Goal: Obtain resource: Obtain resource

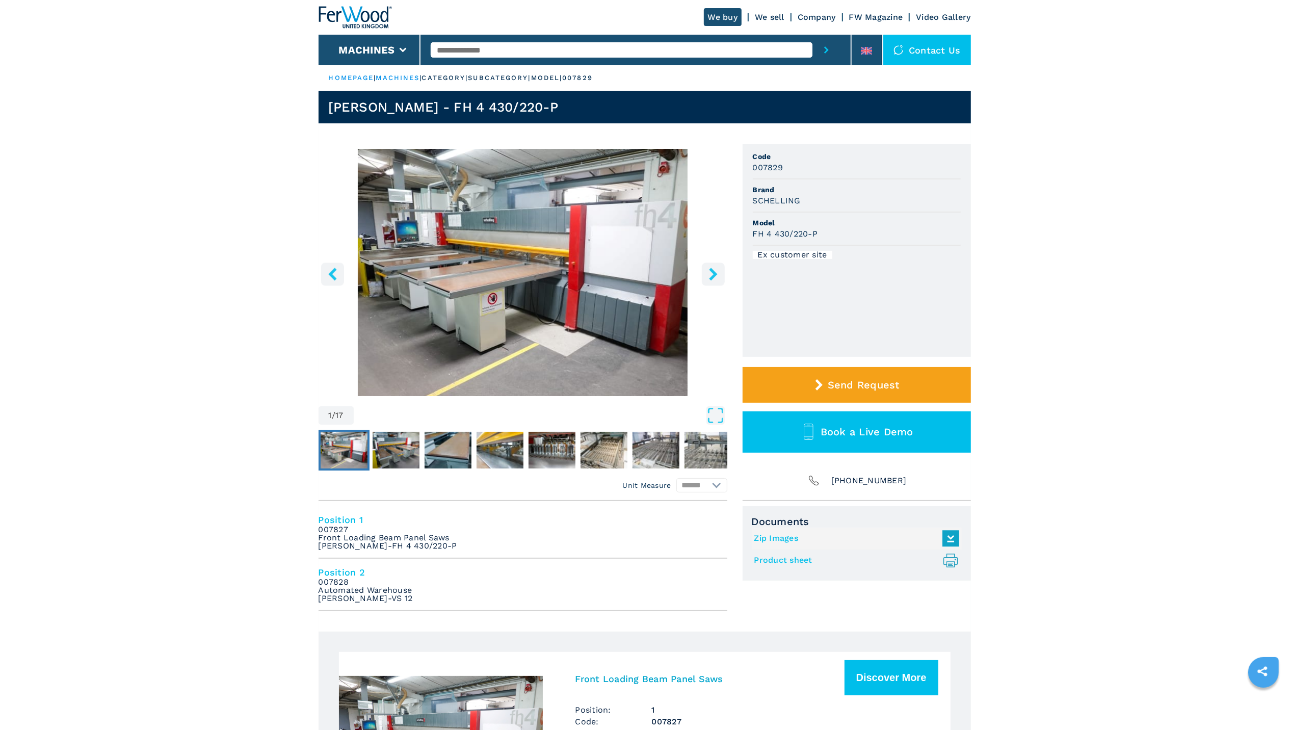
click at [774, 558] on link "Product sheet .prefix__st0{stroke-linecap:round;stroke-linejoin:round}.prefix__…" at bounding box center [854, 560] width 200 height 17
click at [412, 437] on img "Go to Slide 2" at bounding box center [396, 450] width 47 height 37
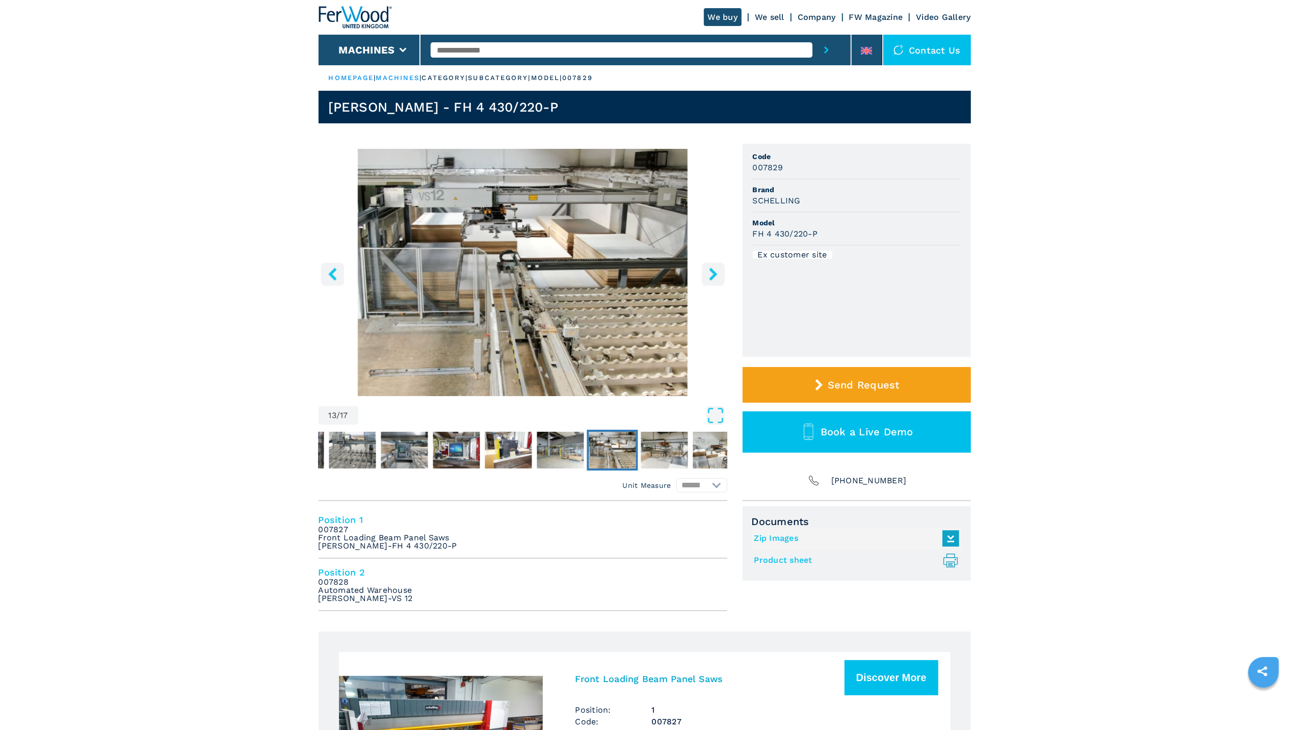
click at [602, 453] on img "Go to Slide 13" at bounding box center [612, 450] width 47 height 37
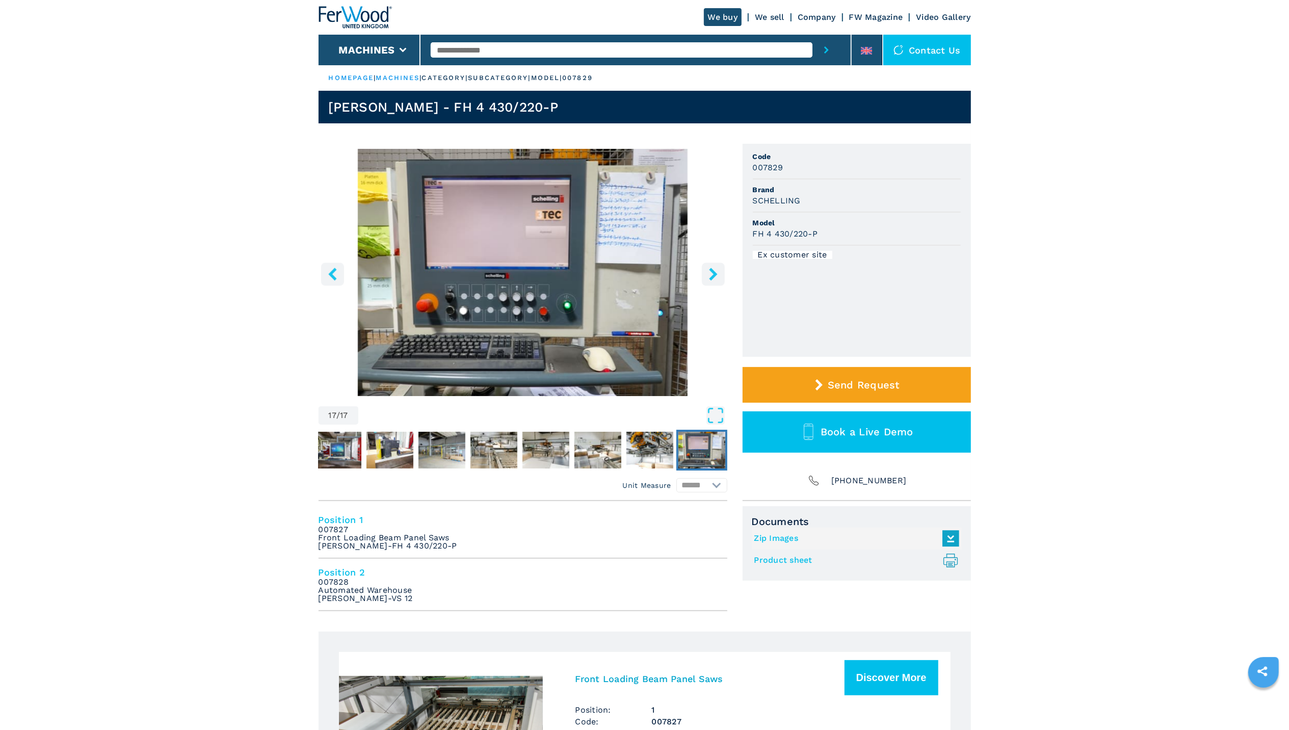
click at [699, 461] on img "Go to Slide 17" at bounding box center [701, 450] width 47 height 37
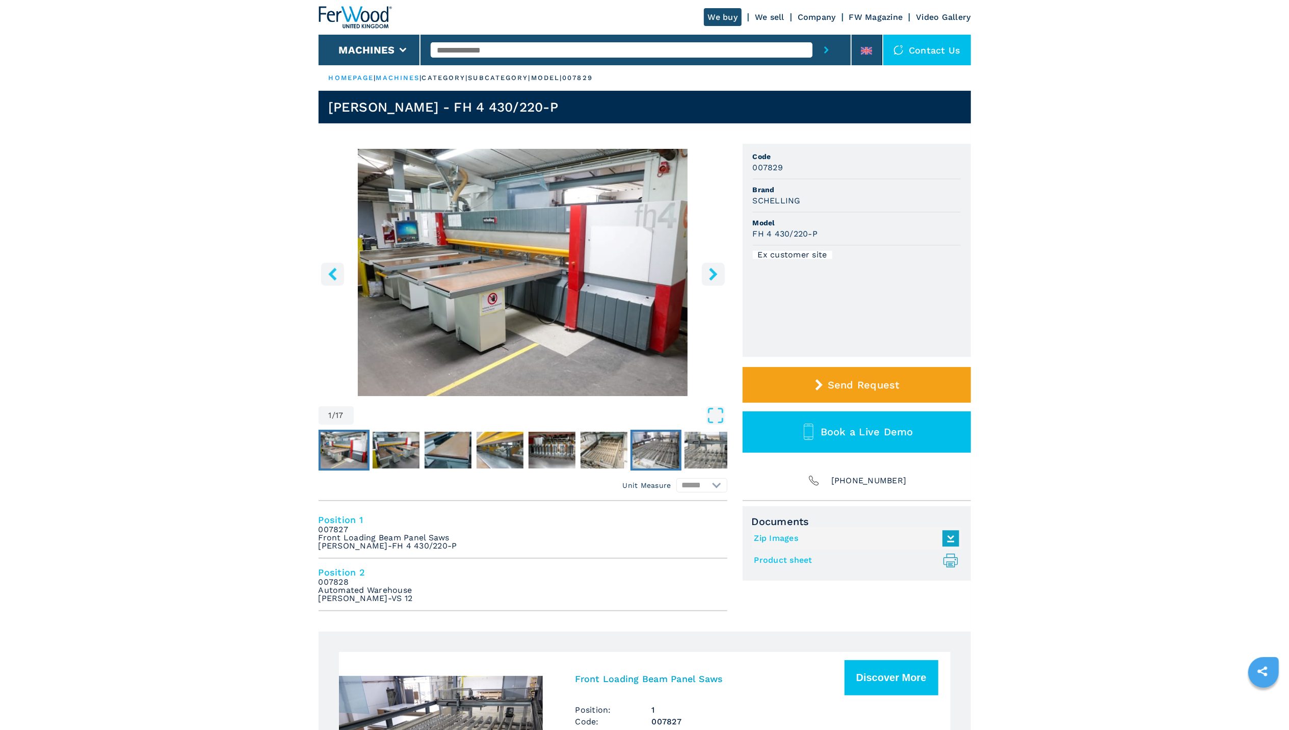
click at [671, 449] on img "Go to Slide 7" at bounding box center [655, 450] width 47 height 37
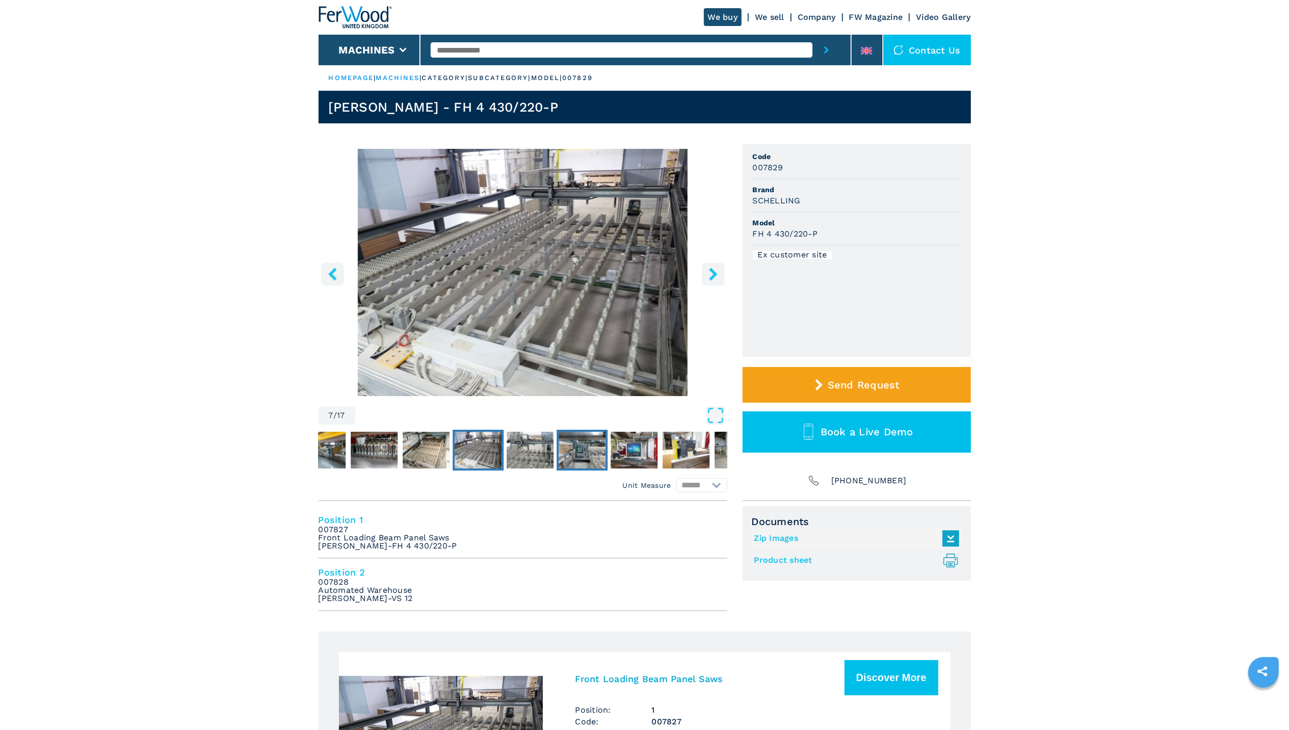
click at [590, 447] on img "Go to Slide 9" at bounding box center [582, 450] width 47 height 37
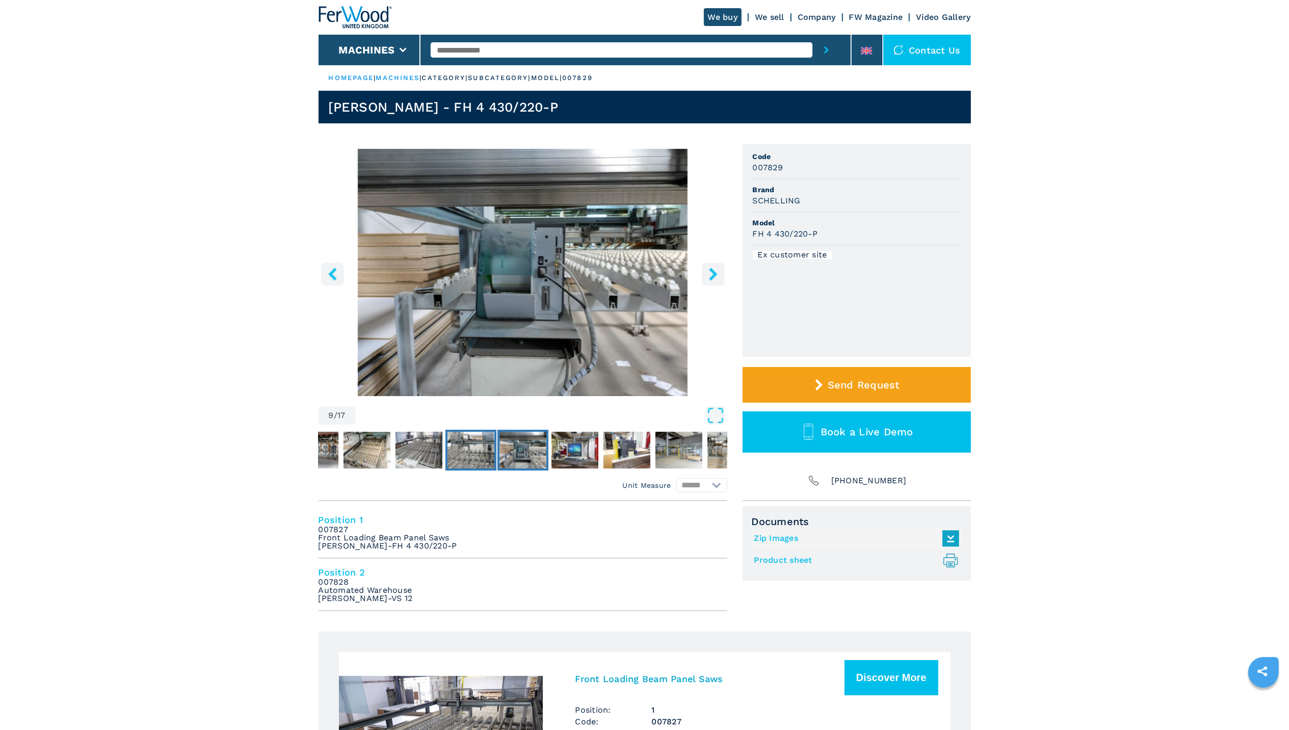
click at [474, 450] on img "Go to Slide 8" at bounding box center [470, 450] width 47 height 37
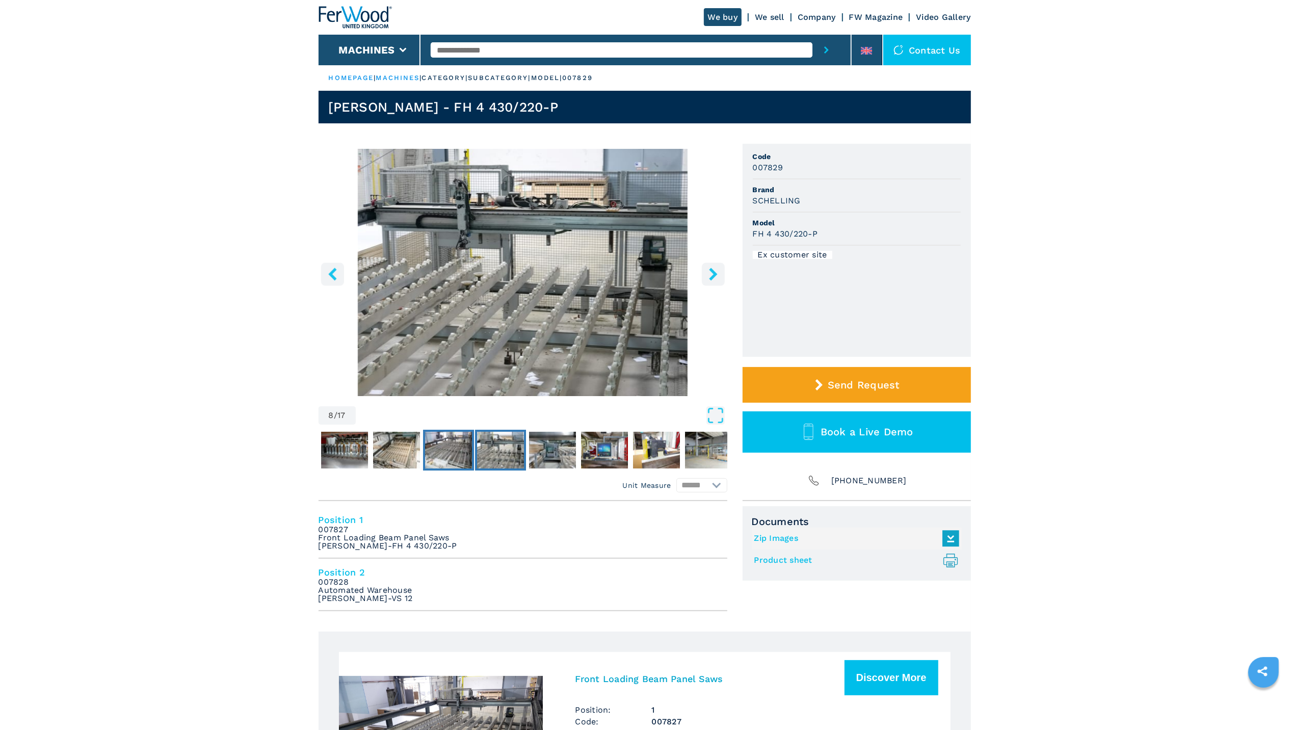
click at [455, 447] on img "Go to Slide 7" at bounding box center [448, 450] width 47 height 37
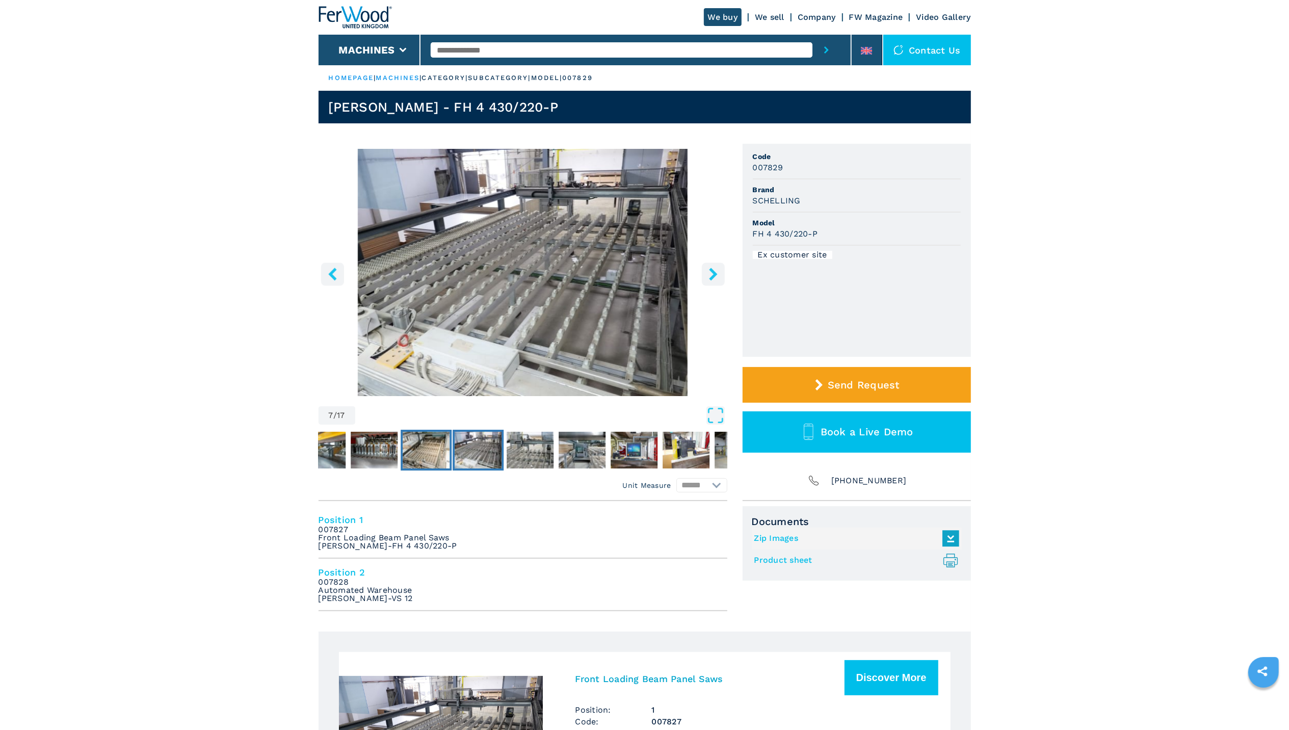
click at [423, 451] on img "Go to Slide 6" at bounding box center [426, 450] width 47 height 37
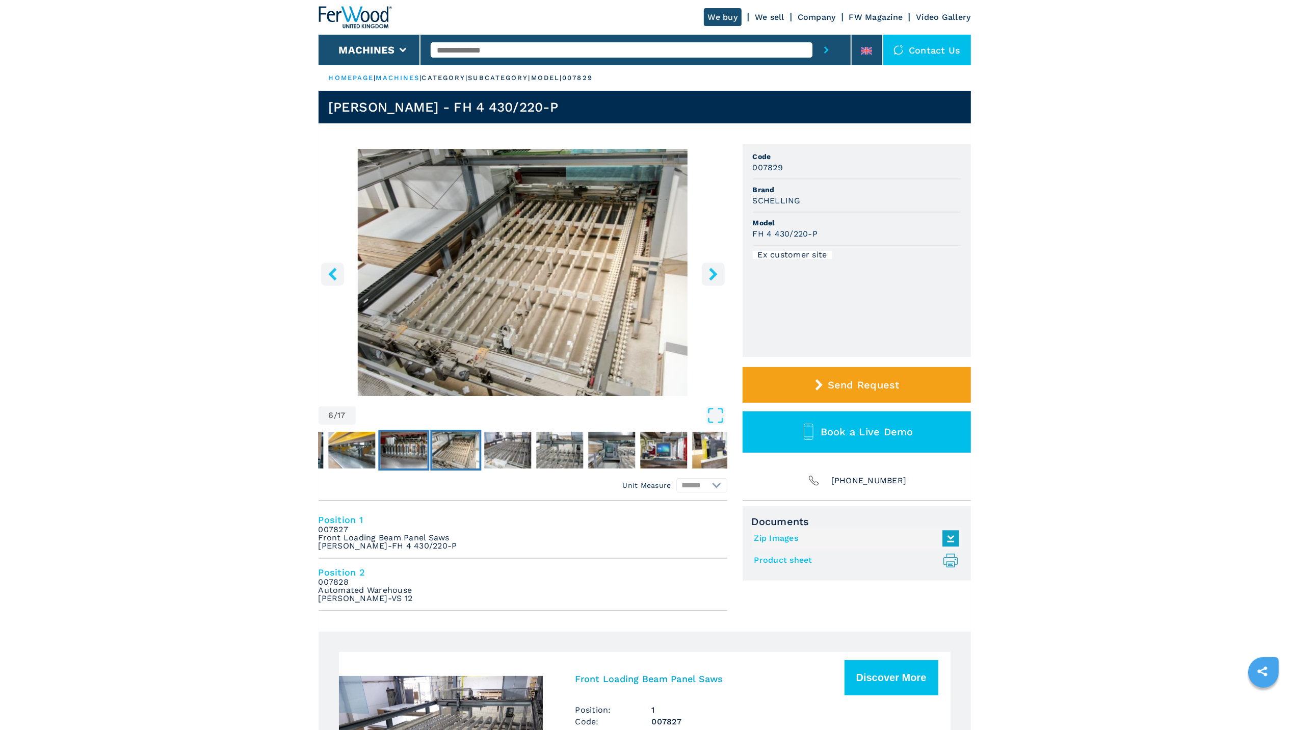
click at [407, 453] on img "Go to Slide 5" at bounding box center [403, 450] width 47 height 37
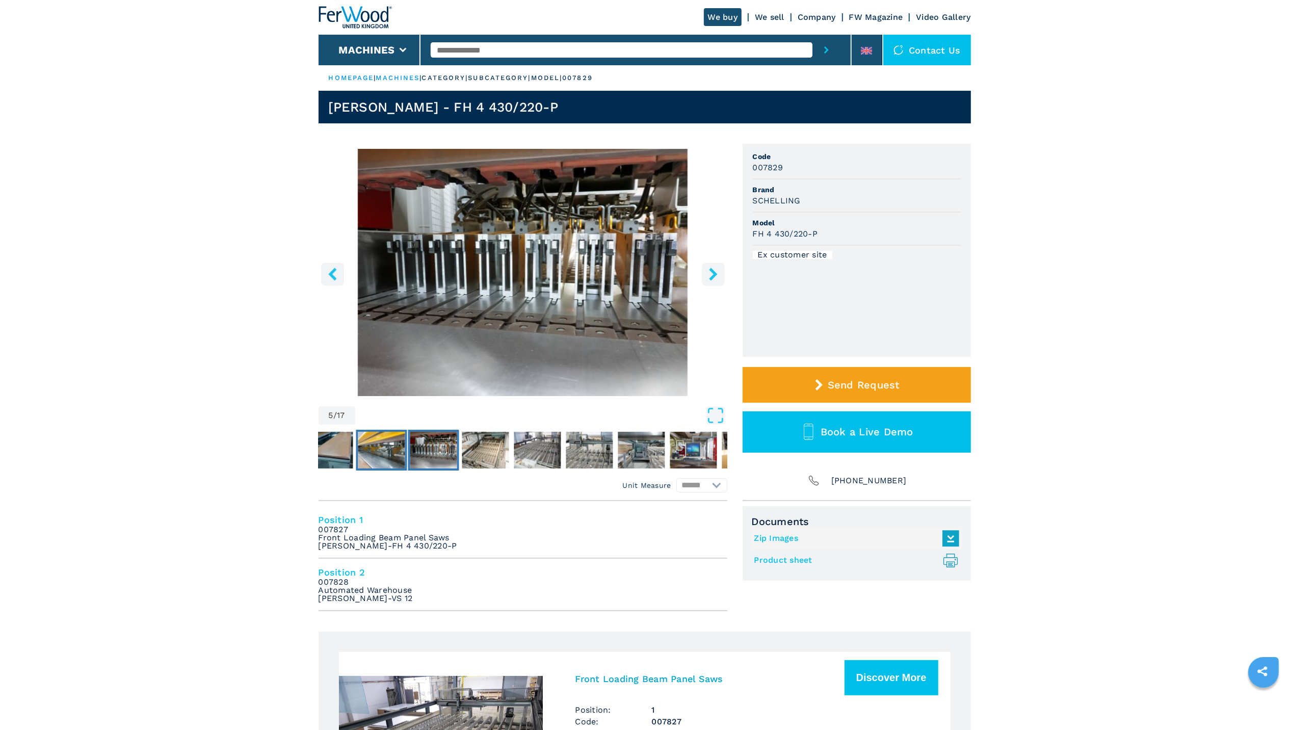
click at [376, 456] on img "Go to Slide 4" at bounding box center [381, 450] width 47 height 37
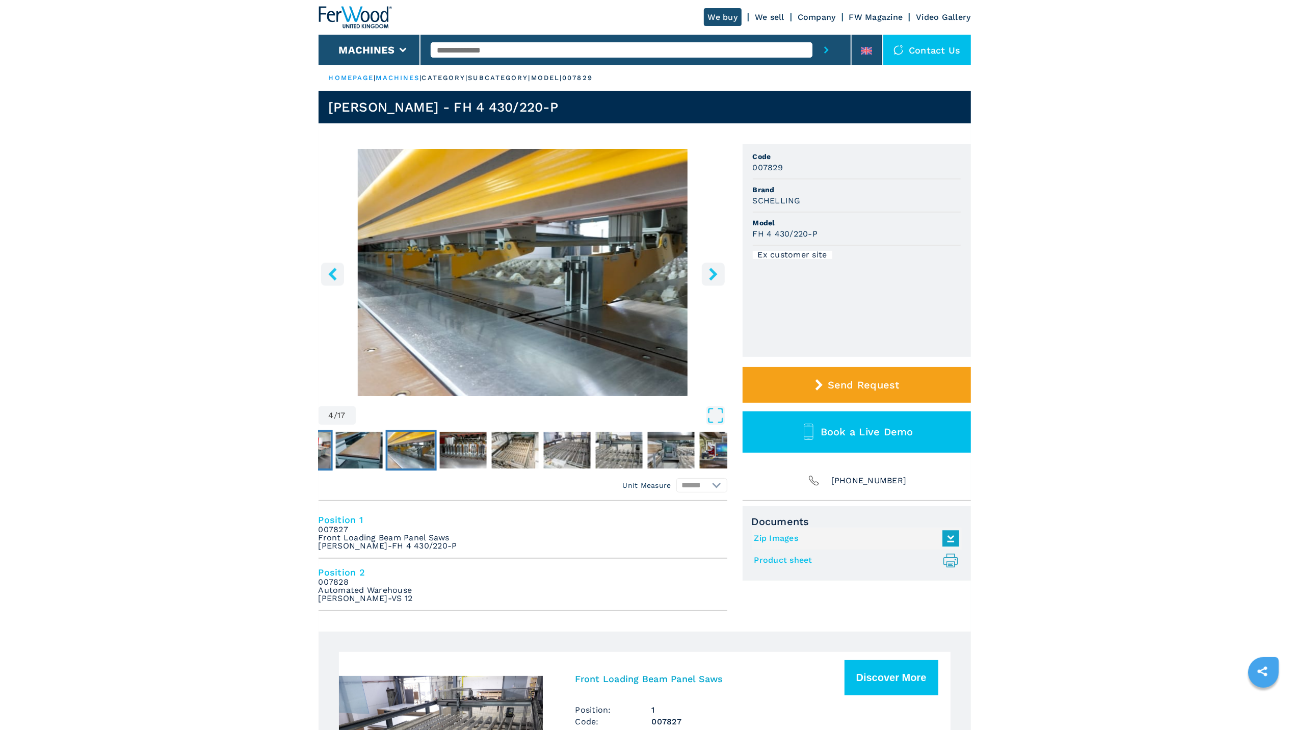
click at [328, 457] on img "Go to Slide 2" at bounding box center [306, 450] width 47 height 37
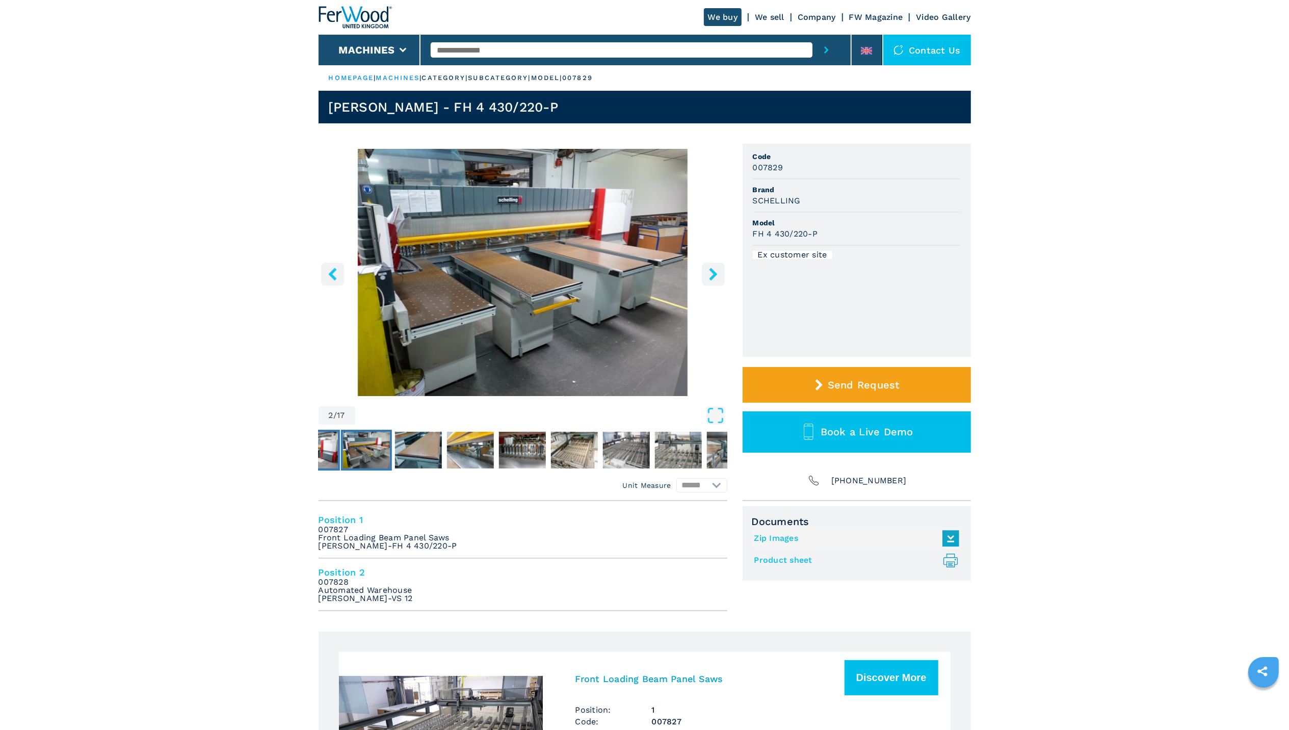
click at [327, 453] on img "Go to Slide 1" at bounding box center [314, 450] width 47 height 37
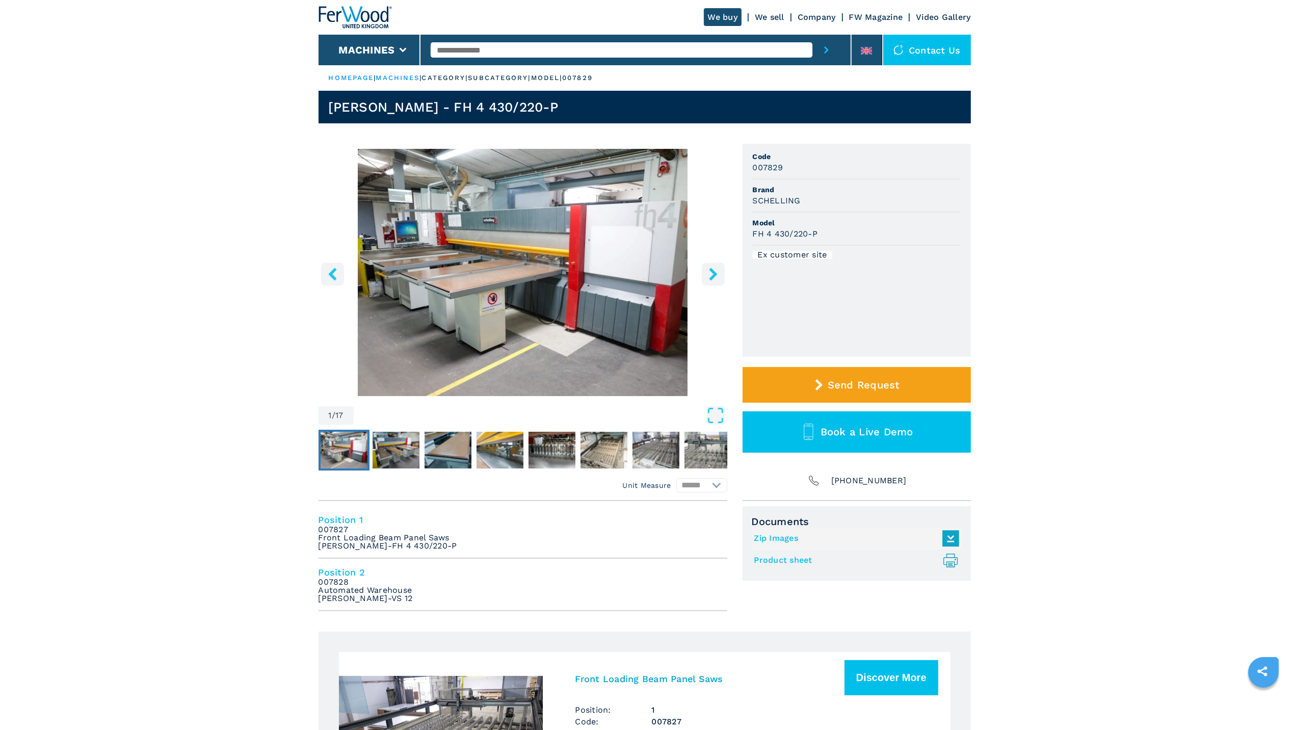
click at [630, 78] on ul "HOMEPAGE | machines | category | subcategory | model | 007829" at bounding box center [645, 77] width 652 height 25
click at [562, 49] on input "text" at bounding box center [622, 49] width 382 height 15
